Goal: Find specific page/section: Find specific page/section

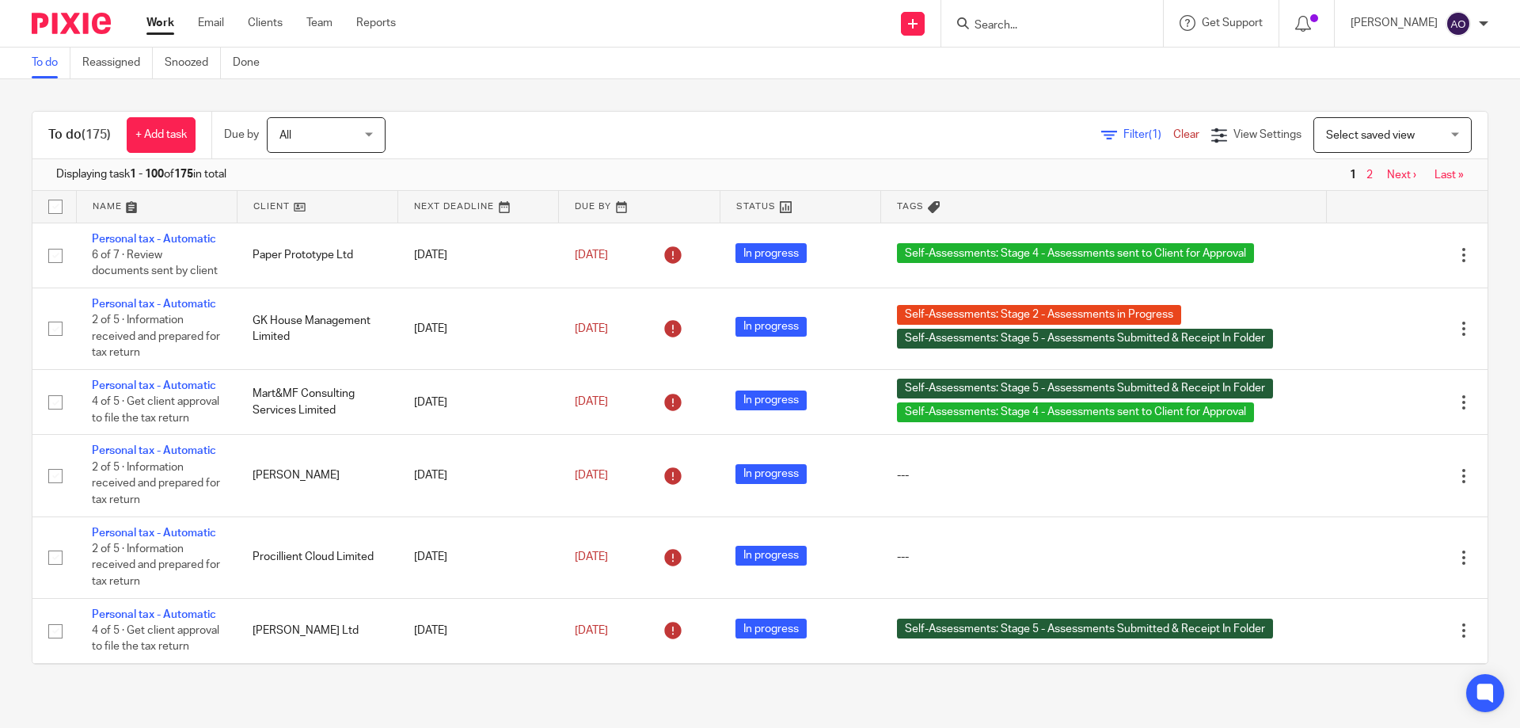
click at [1124, 129] on span "Filter (1)" at bounding box center [1149, 134] width 50 height 11
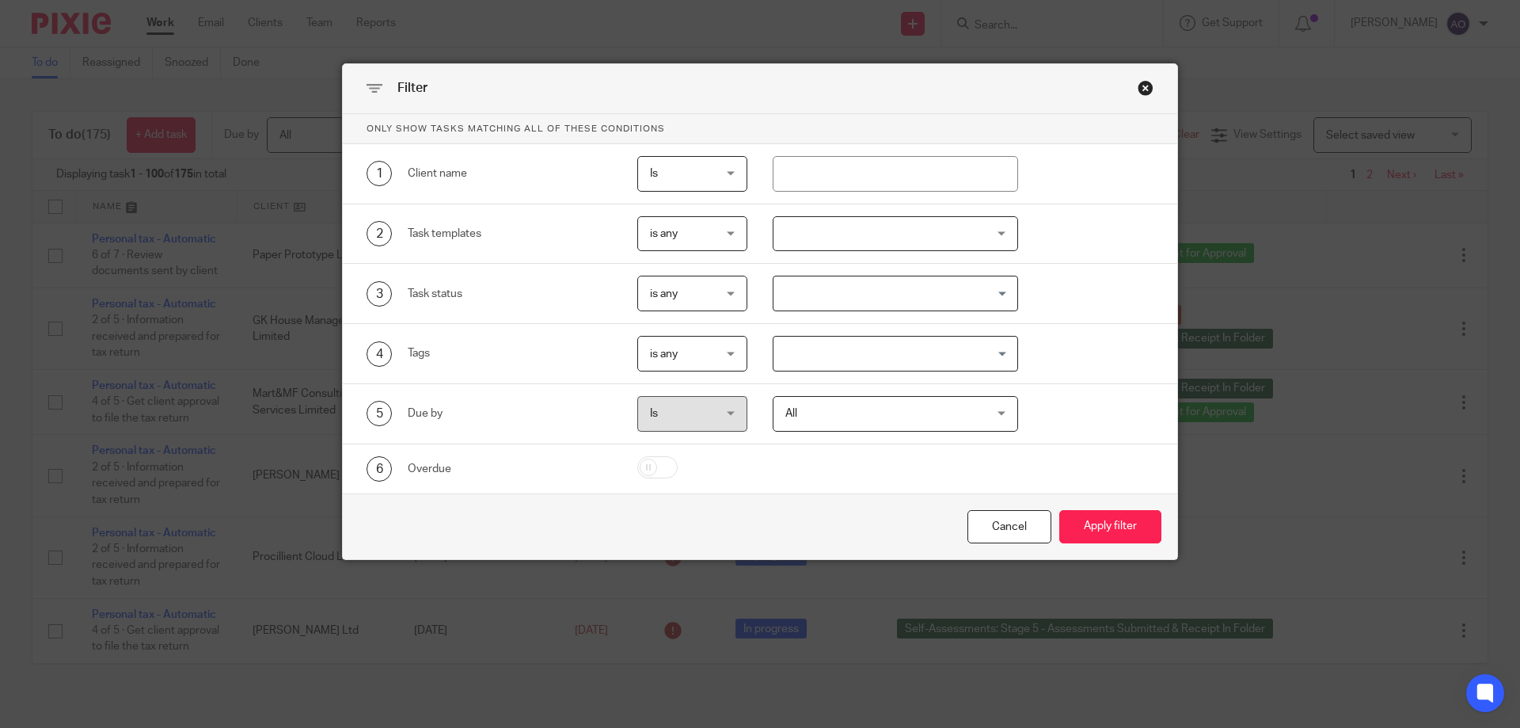
click at [988, 226] on div at bounding box center [896, 234] width 246 height 36
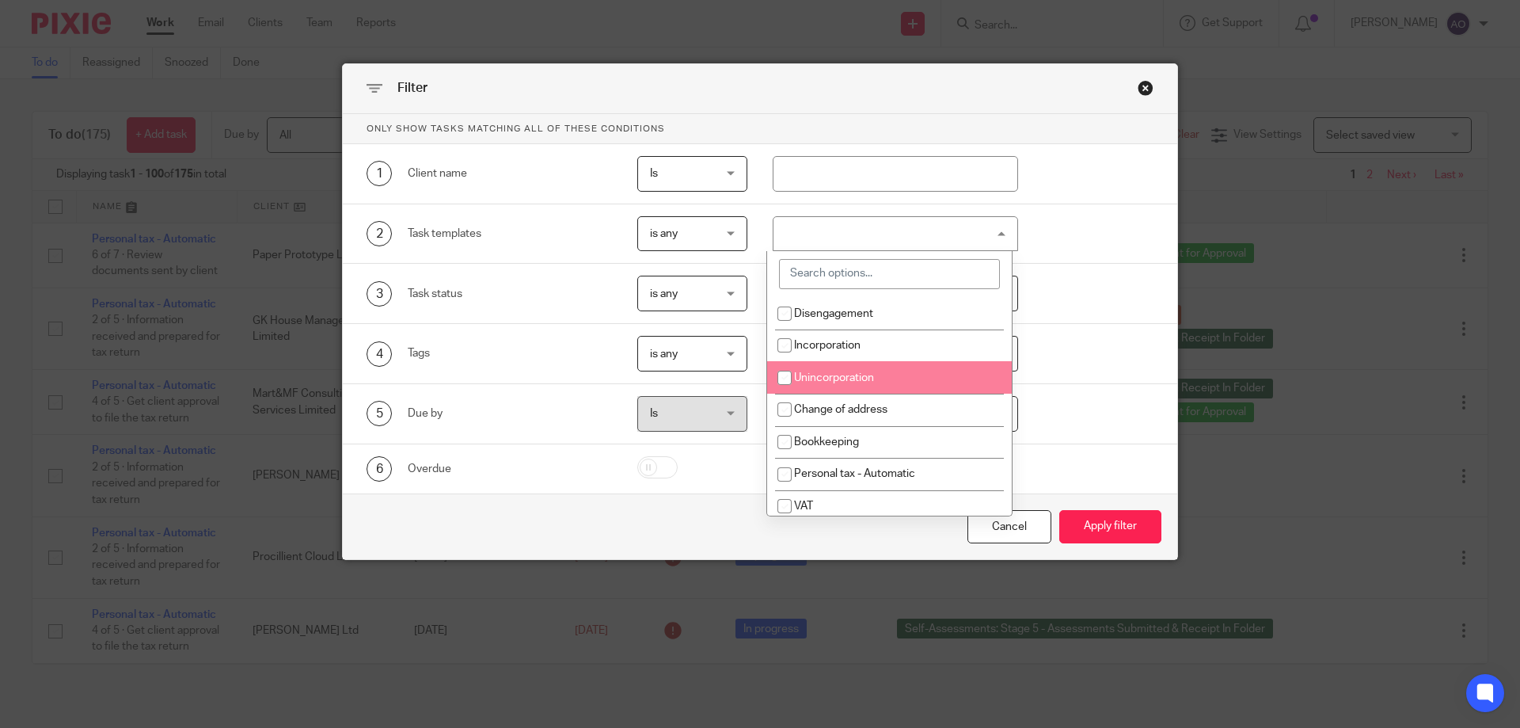
scroll to position [79, 0]
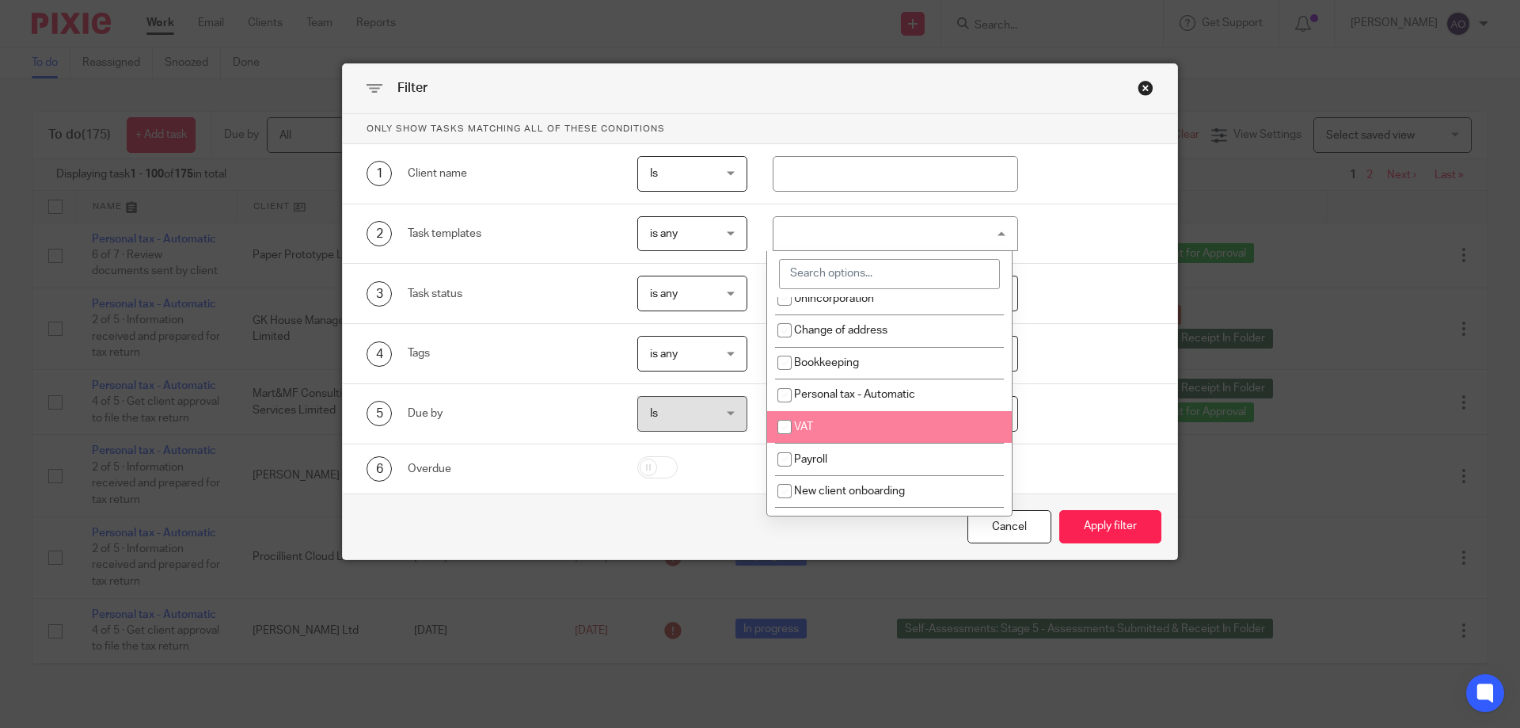
click at [824, 415] on li "VAT" at bounding box center [889, 427] width 245 height 32
checkbox input "true"
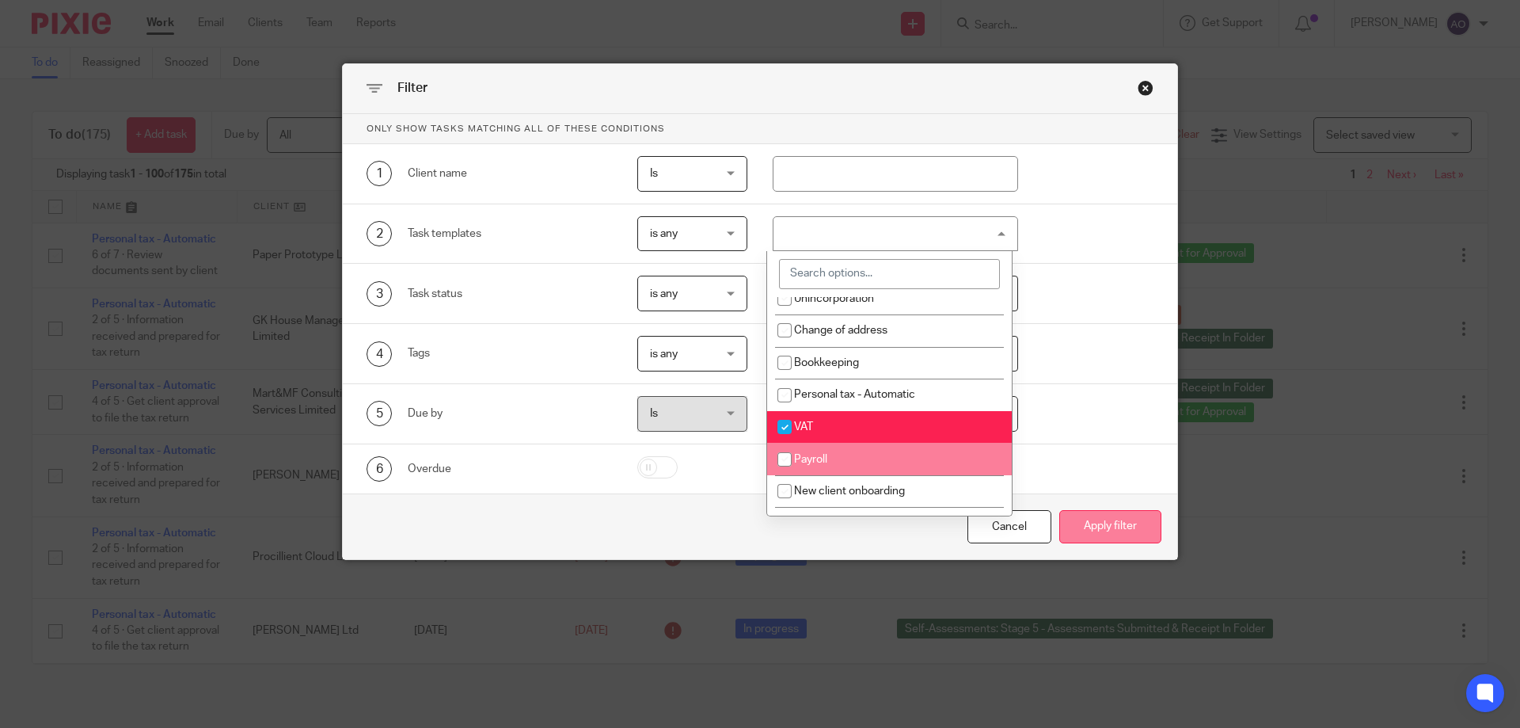
click at [1093, 514] on button "Apply filter" at bounding box center [1111, 527] width 102 height 34
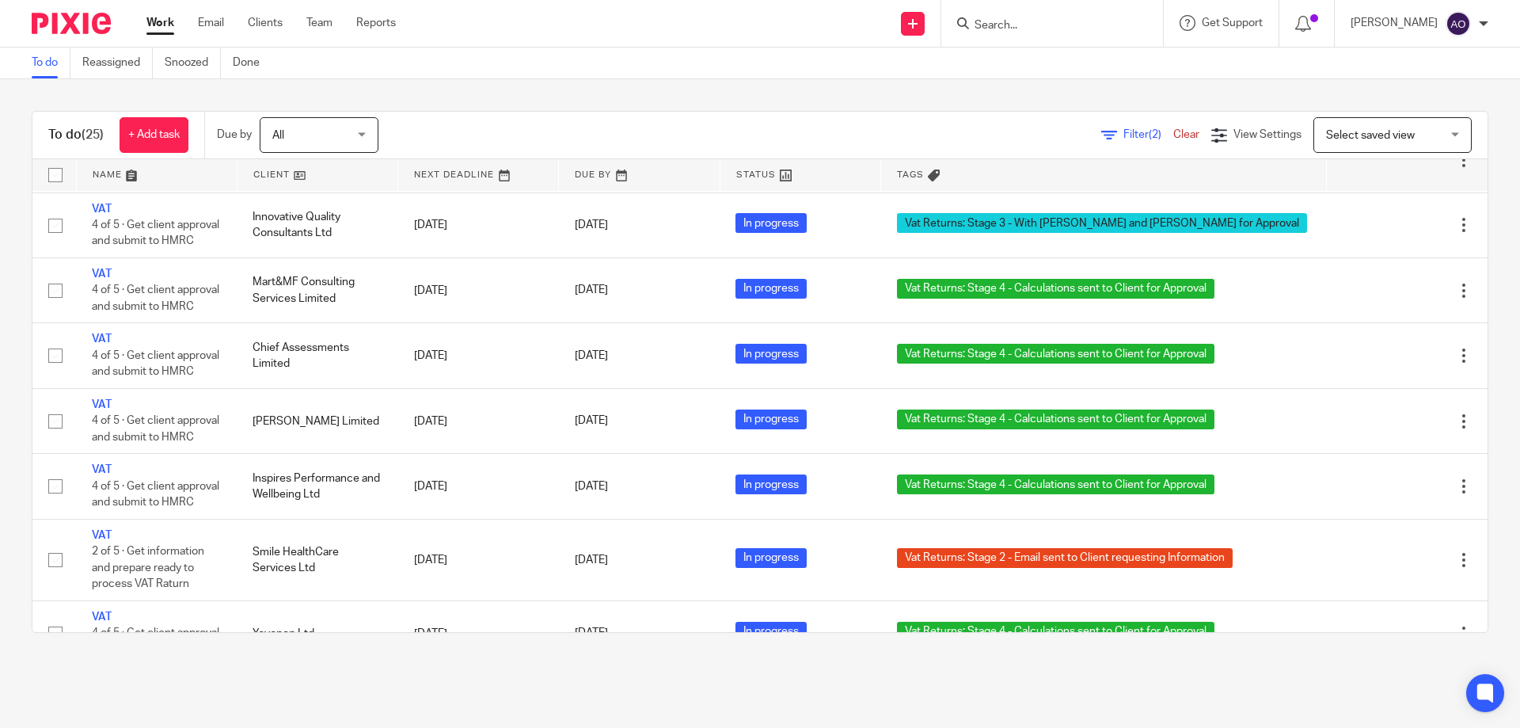
scroll to position [1345, 0]
